Goal: Navigation & Orientation: Go to known website

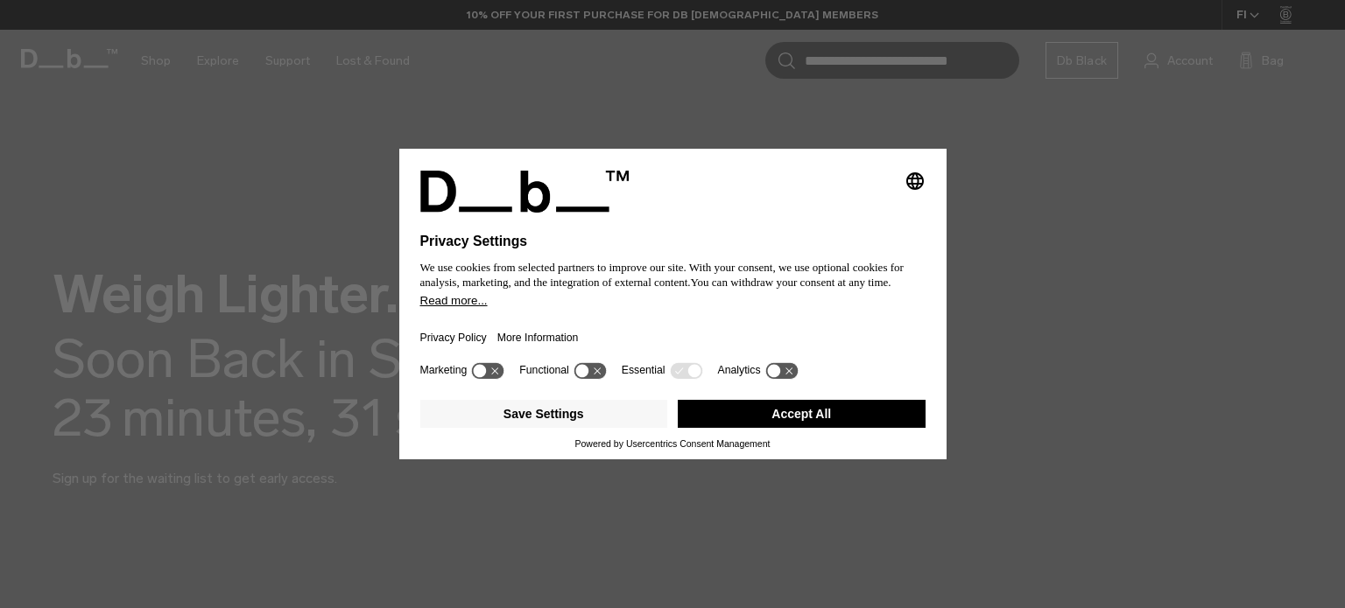
click at [744, 423] on button "Accept All" at bounding box center [802, 414] width 248 height 28
